Goal: Information Seeking & Learning: Find contact information

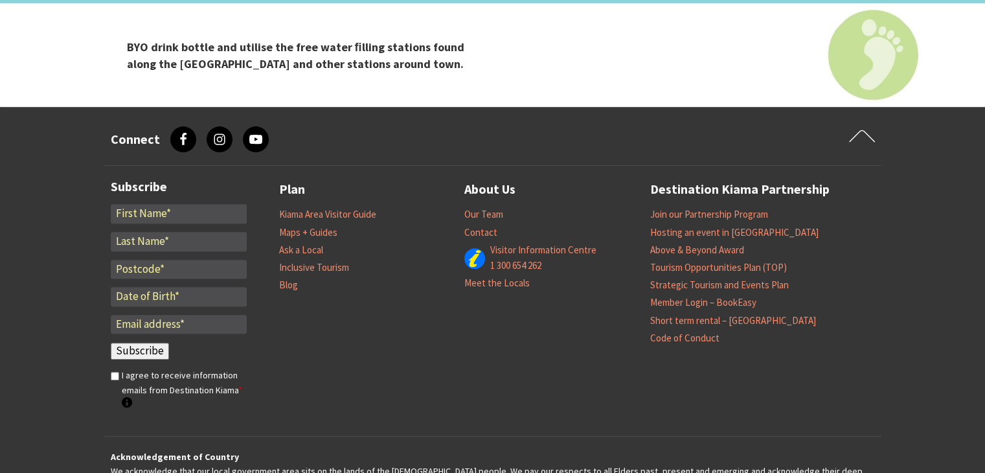
scroll to position [5378, 0]
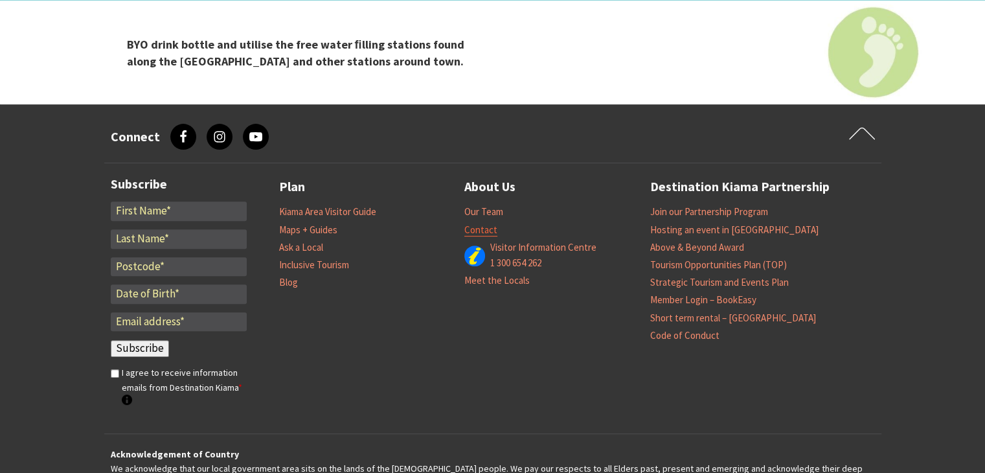
click at [481, 223] on link "Contact" at bounding box center [480, 229] width 33 height 13
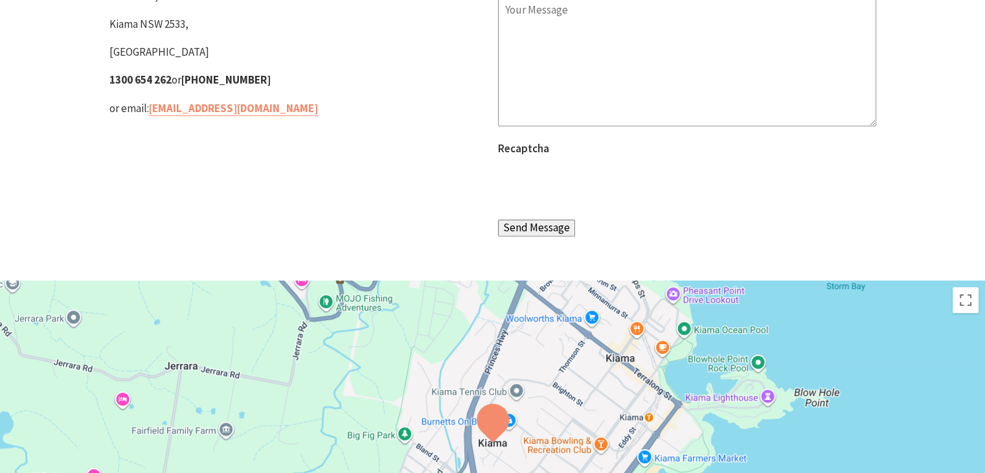
scroll to position [388, 0]
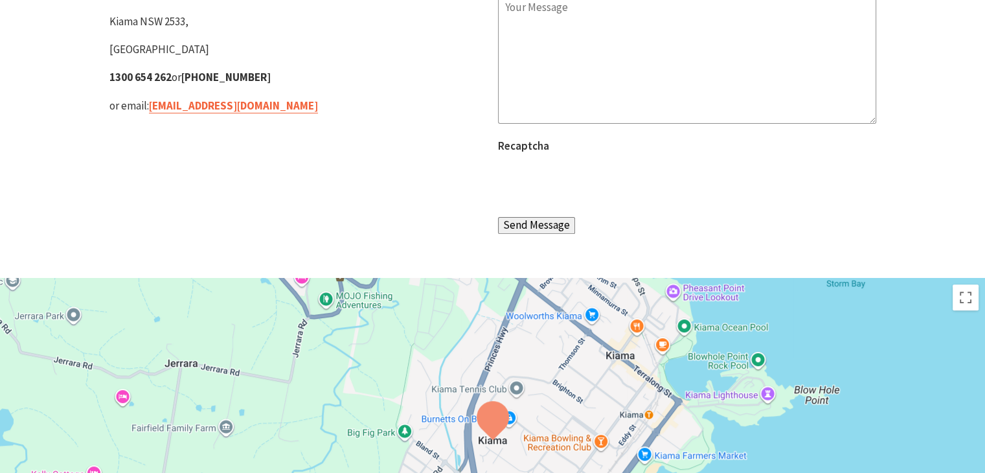
click at [199, 104] on link "tourism@kiama.com.au" at bounding box center [233, 105] width 169 height 15
drag, startPoint x: 150, startPoint y: 109, endPoint x: 228, endPoint y: 107, distance: 78.4
